Goal: Information Seeking & Learning: Learn about a topic

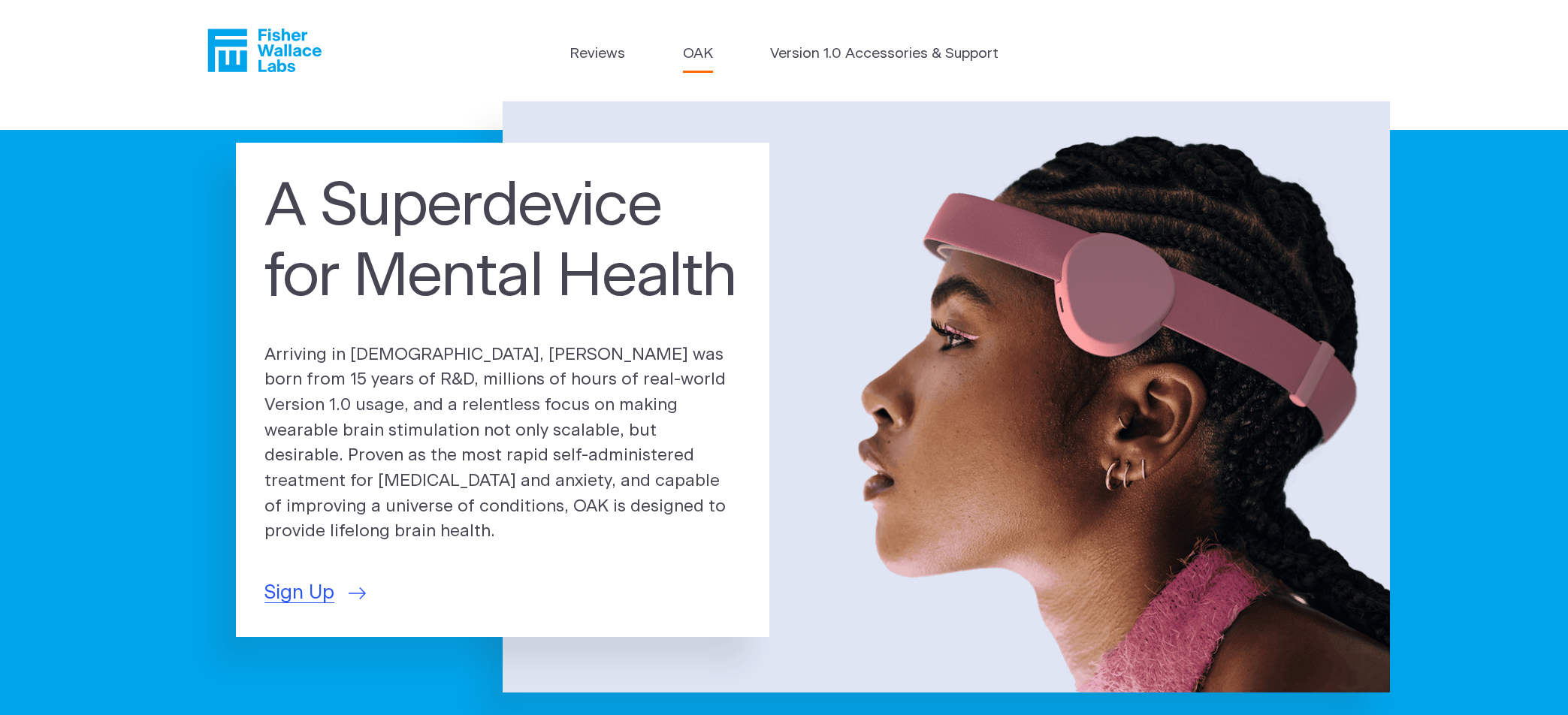
click at [702, 59] on link "OAK" at bounding box center [697, 54] width 30 height 22
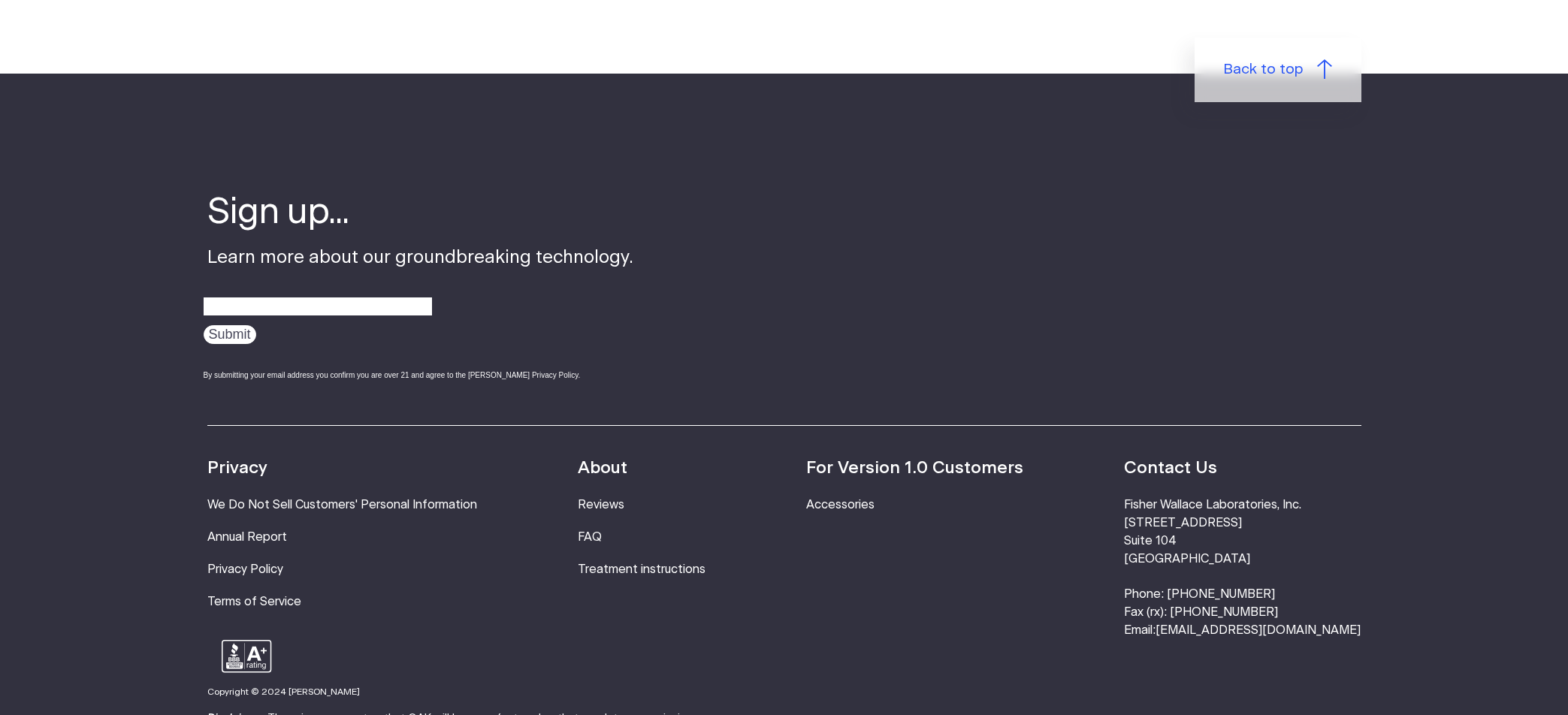
scroll to position [2703, 0]
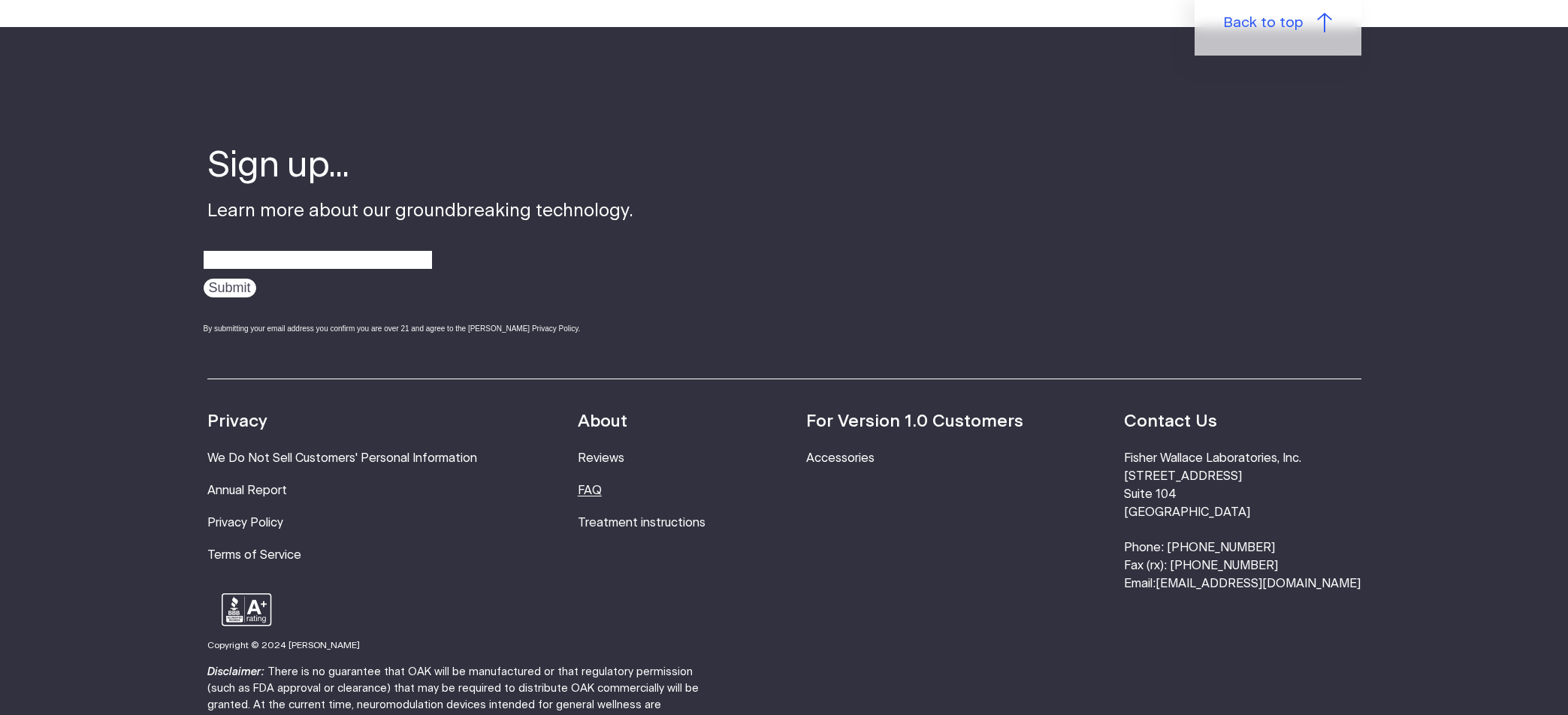
click at [602, 484] on link "FAQ" at bounding box center [590, 490] width 24 height 12
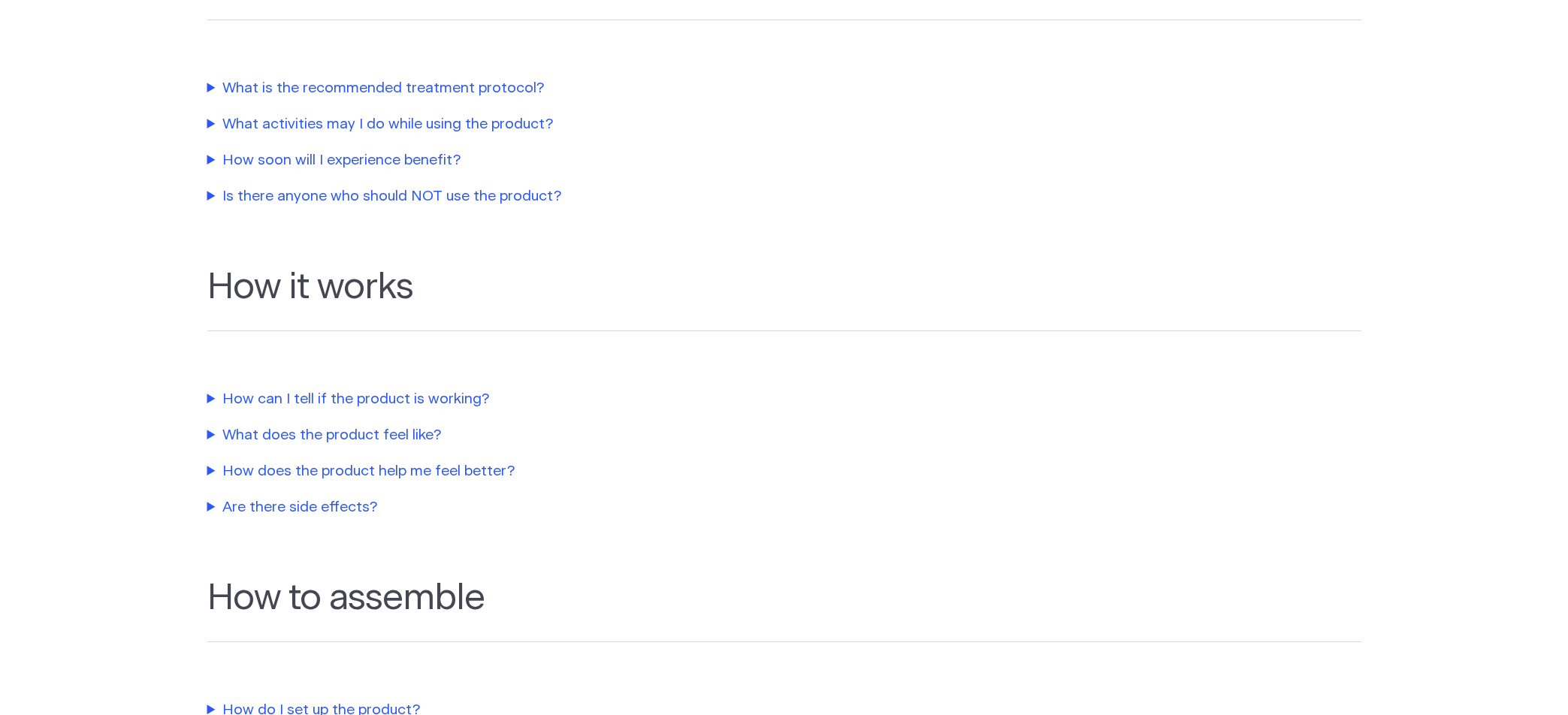
scroll to position [450, 0]
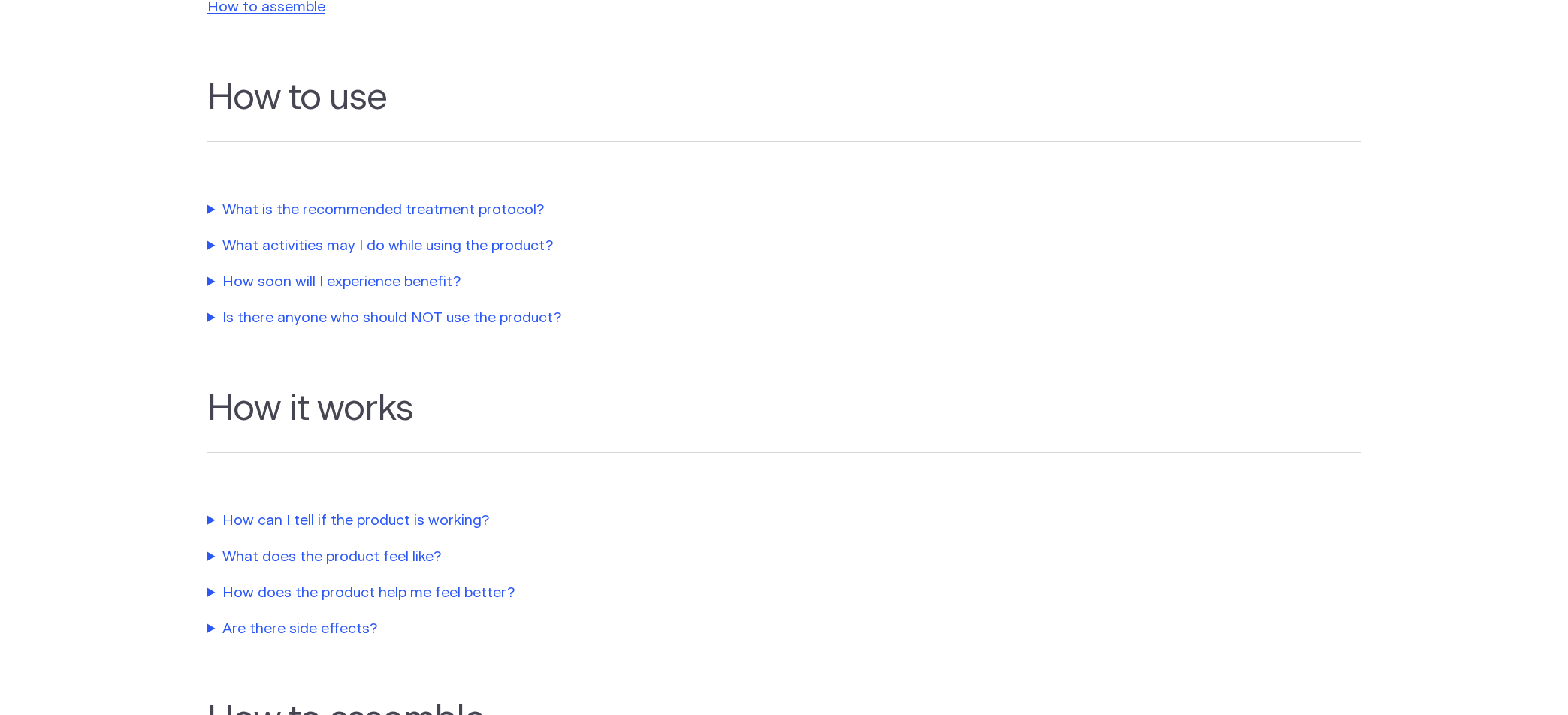
click at [375, 210] on summary "What is the recommended treatment protocol?" at bounding box center [549, 210] width 683 height 22
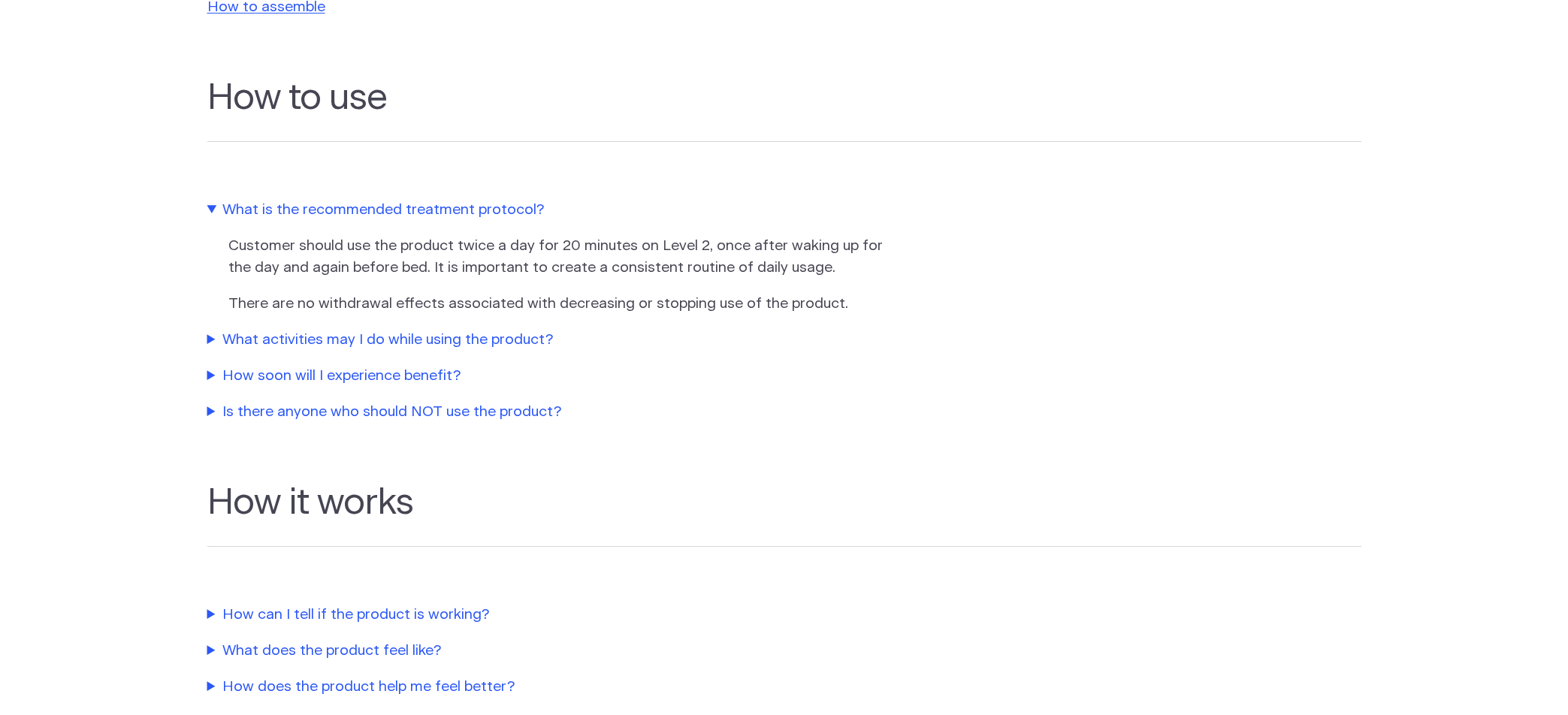
click at [358, 415] on summary "Is there anyone who should NOT use the product?" at bounding box center [549, 412] width 683 height 22
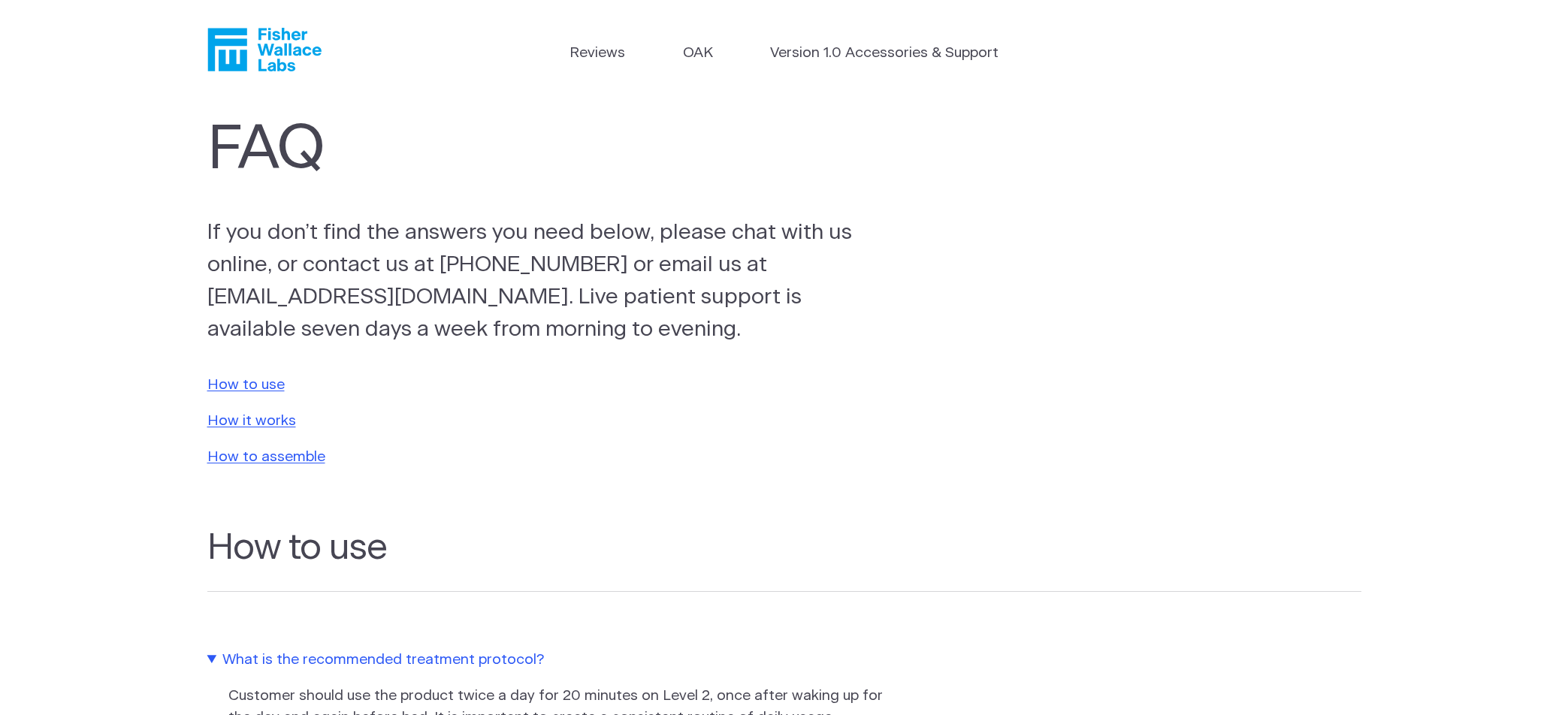
scroll to position [0, 0]
click at [255, 45] on icon "Fisher Wallace" at bounding box center [265, 50] width 114 height 43
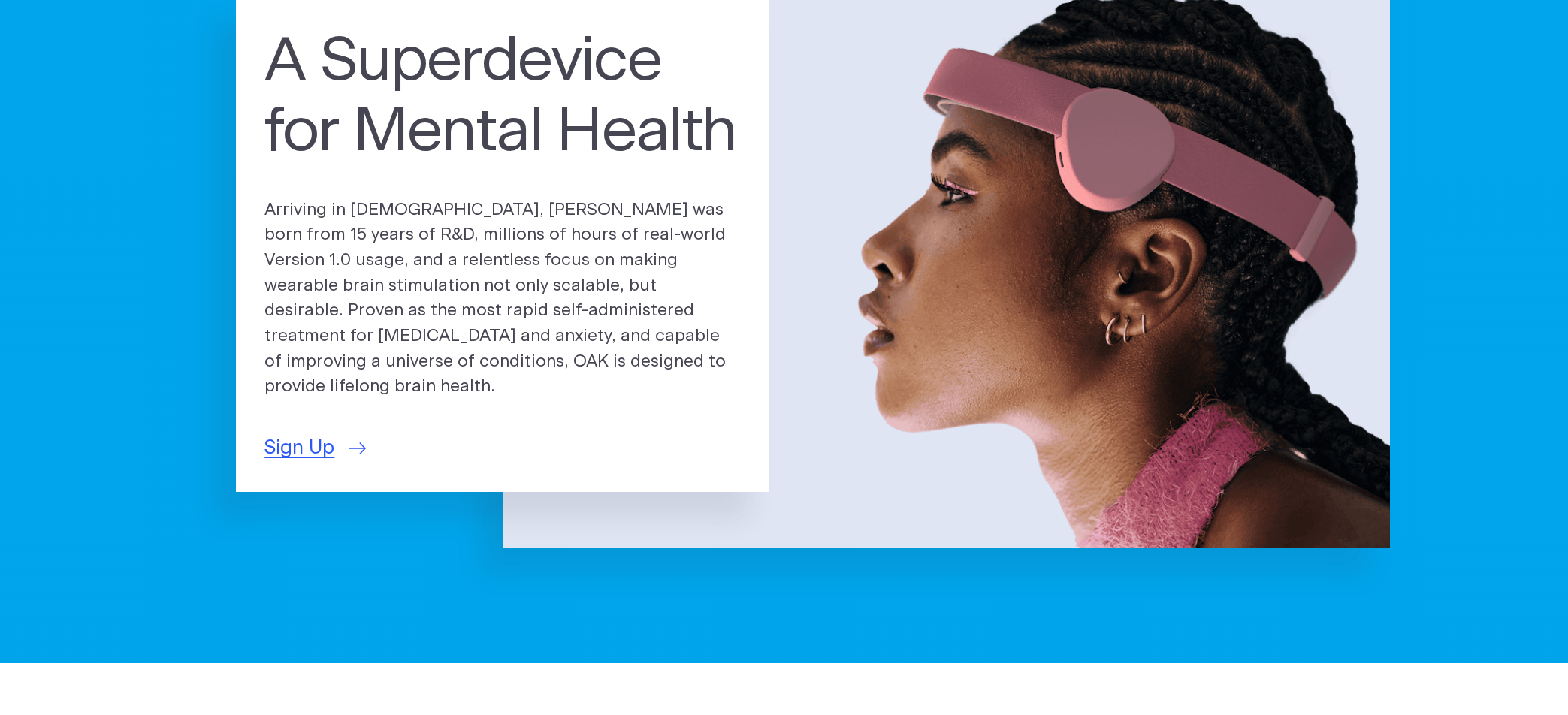
scroll to position [150, 0]
